Goal: Check status: Check status

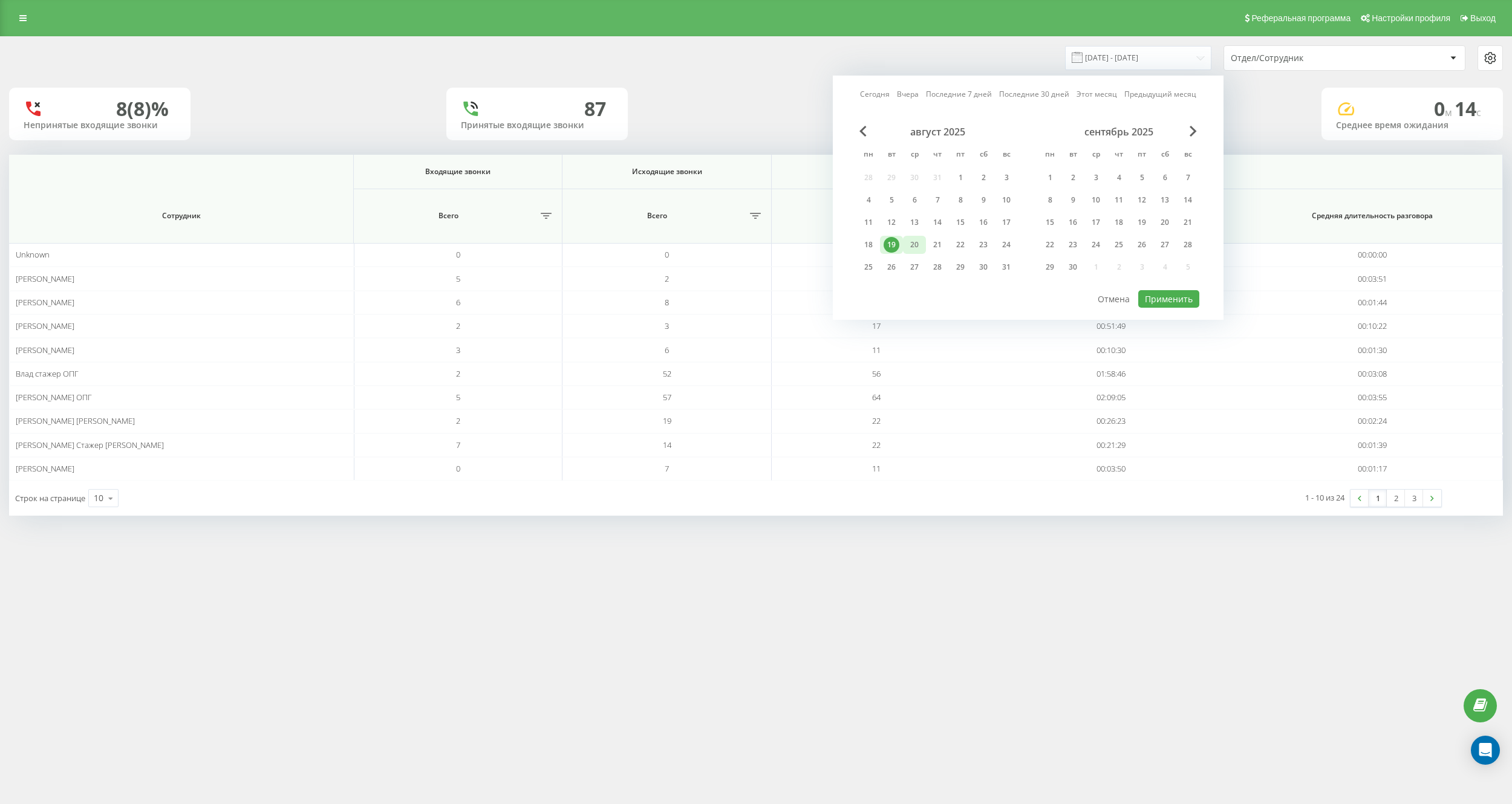
click at [907, 246] on div "20" at bounding box center [915, 245] width 16 height 15
click at [1152, 301] on button "Применить" at bounding box center [1169, 299] width 61 height 17
type input "20.08.2025 - 20.08.2025"
